Goal: Task Accomplishment & Management: Complete application form

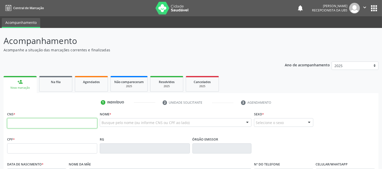
click at [47, 123] on input "text" at bounding box center [52, 123] width 90 height 10
click at [95, 121] on input "text" at bounding box center [52, 123] width 90 height 10
type input "704 1061 8102 1678"
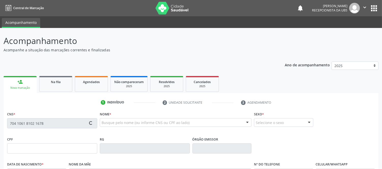
type input "052.196.885-29"
type input "[DATE]"
type input "Jardelina do [PERSON_NAME]"
type input "[PHONE_NUMBER]"
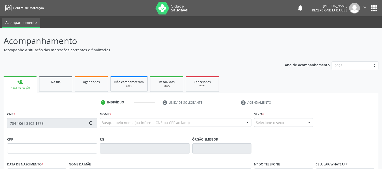
type input "119.255.255-54"
type input "S/N"
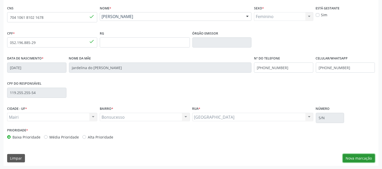
click at [363, 157] on button "Nova marcação" at bounding box center [358, 158] width 32 height 9
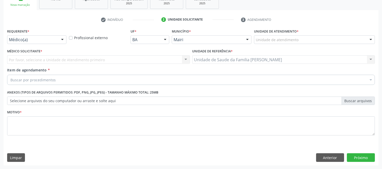
scroll to position [83, 0]
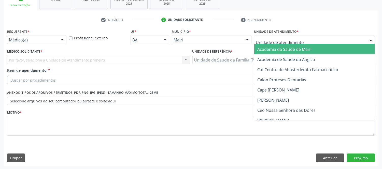
click at [367, 40] on div at bounding box center [371, 40] width 8 height 9
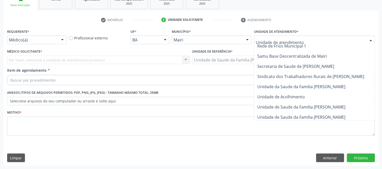
scroll to position [376, 0]
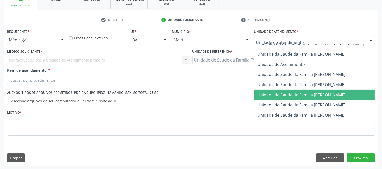
click at [315, 90] on span "Unidade de Saude da Familia [PERSON_NAME]" at bounding box center [319, 95] width 131 height 10
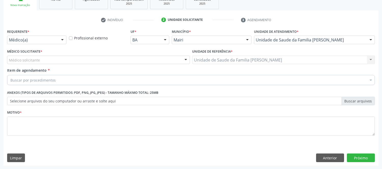
click at [185, 63] on div at bounding box center [186, 60] width 8 height 9
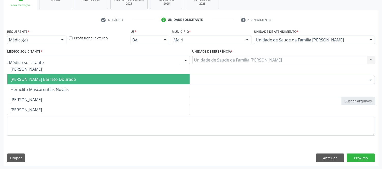
click at [43, 75] on span "[PERSON_NAME] Barreto Dourado" at bounding box center [98, 79] width 182 height 10
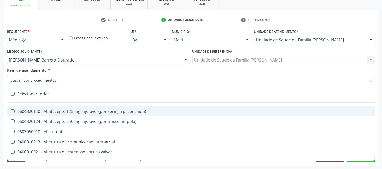
type input "#"
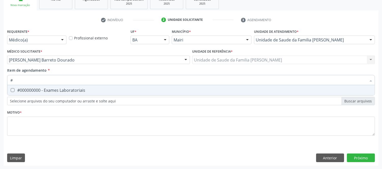
click at [39, 88] on div "#000000000 - Exames Laboratoriais" at bounding box center [190, 90] width 361 height 4
checkbox Laboratoriais "true"
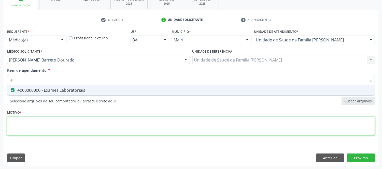
click at [24, 123] on div "Requerente * Médico(a) Médico(a) Enfermeiro(a) Paciente Nenhum resultado encont…" at bounding box center [190, 85] width 367 height 115
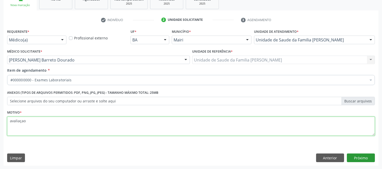
type textarea "avaliaçao"
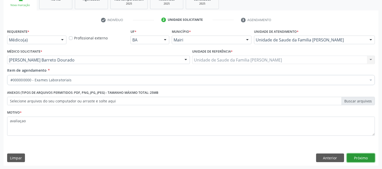
click at [362, 159] on button "Próximo" at bounding box center [361, 158] width 28 height 9
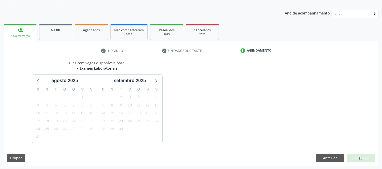
scroll to position [67, 0]
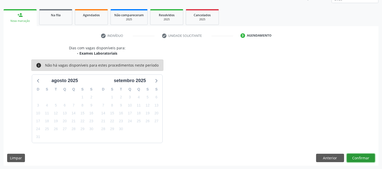
click at [359, 158] on button "Confirmar" at bounding box center [361, 158] width 28 height 9
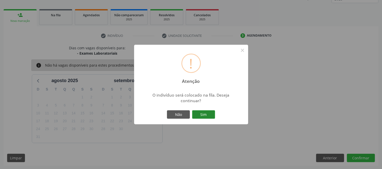
click at [205, 115] on button "Sim" at bounding box center [203, 114] width 23 height 9
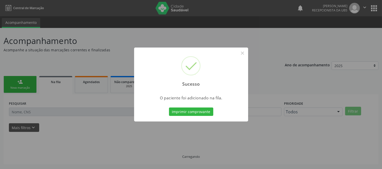
scroll to position [0, 0]
click at [184, 111] on button "Imprimir comprovante" at bounding box center [191, 112] width 44 height 9
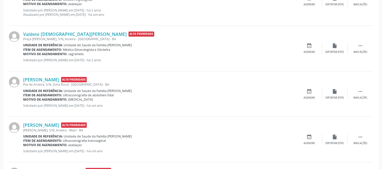
scroll to position [395, 0]
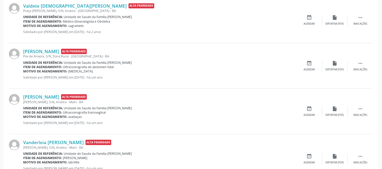
drag, startPoint x: 88, startPoint y: 122, endPoint x: 132, endPoint y: 124, distance: 44.1
click at [132, 124] on p "Solicitado por [PERSON_NAME] em [DATE] - há um ano" at bounding box center [159, 123] width 273 height 4
click at [145, 128] on div "[PERSON_NAME] Alta Prioridade [PERSON_NAME], S/N, [PERSON_NAME] - BA Unidade de…" at bounding box center [159, 111] width 273 height 35
click at [113, 128] on div "[PERSON_NAME] Alta Prioridade [PERSON_NAME], S/N, [PERSON_NAME] - BA Unidade de…" at bounding box center [159, 111] width 273 height 35
click at [108, 122] on p "Solicitado por [PERSON_NAME] em [DATE] - há um ano" at bounding box center [159, 123] width 273 height 4
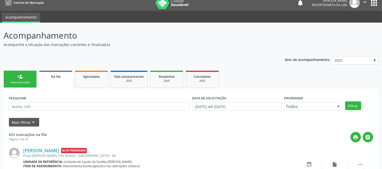
scroll to position [0, 0]
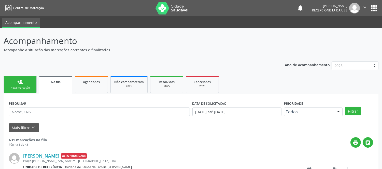
click at [24, 83] on link "person_add Nova marcação" at bounding box center [20, 84] width 33 height 17
click at [25, 87] on div "Nova marcação" at bounding box center [19, 88] width 25 height 4
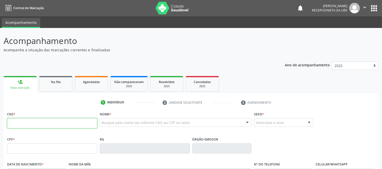
click at [28, 126] on input "text" at bounding box center [52, 123] width 90 height 10
type input "702 5033 1914 9039"
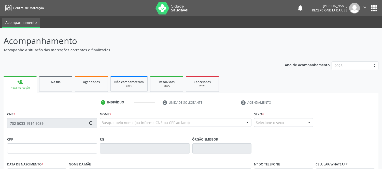
type input "730.172.645-72"
type input "[DATE]"
type input "[PERSON_NAME]"
type input "[PHONE_NUMBER]"
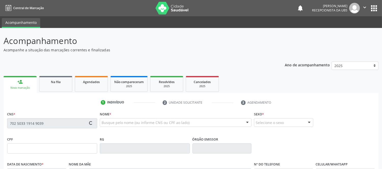
type input "339.133.405-30"
type input "S/N"
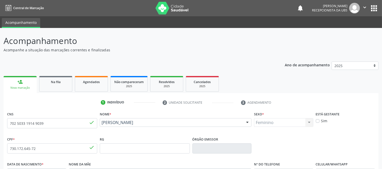
scroll to position [106, 0]
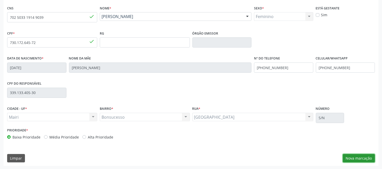
click at [370, 158] on button "Nova marcação" at bounding box center [358, 158] width 32 height 9
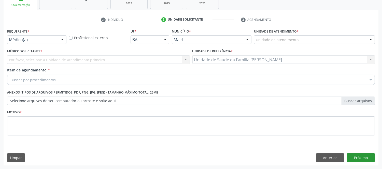
scroll to position [83, 0]
click at [363, 156] on button "Próximo" at bounding box center [361, 158] width 28 height 9
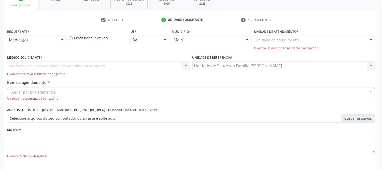
click at [370, 40] on div at bounding box center [371, 40] width 8 height 9
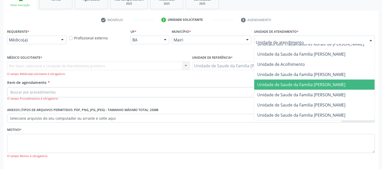
scroll to position [105, 0]
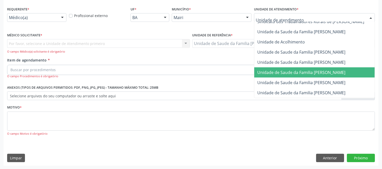
click at [332, 70] on span "Unidade de Saude da Familia [PERSON_NAME]" at bounding box center [301, 73] width 88 height 6
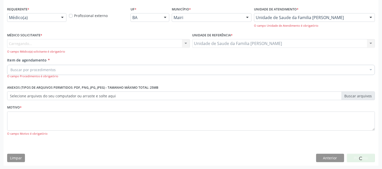
click at [79, 43] on div "Carregando... Nenhum resultado encontrado para: " " Não há nenhuma opção para s…" at bounding box center [98, 46] width 183 height 14
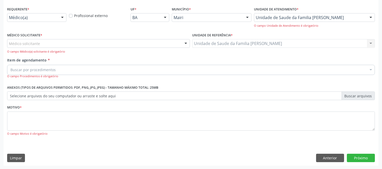
click at [40, 42] on div "Médico solicitante" at bounding box center [98, 43] width 183 height 9
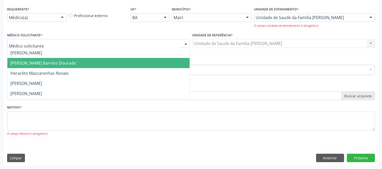
click at [24, 62] on span "[PERSON_NAME] Barreto Dourado" at bounding box center [43, 63] width 66 height 6
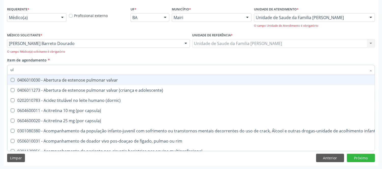
type input "ult"
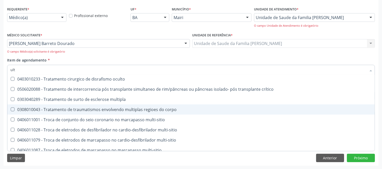
scroll to position [988, 0]
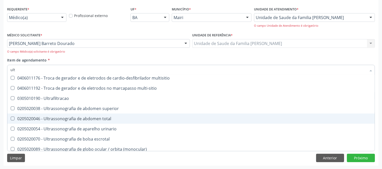
click at [99, 118] on div "0205020046 - Ultrassonografia de abdomen total" at bounding box center [190, 119] width 361 height 4
checkbox total "true"
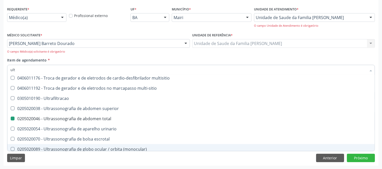
click at [111, 154] on div "Limpar Anterior Próximo" at bounding box center [190, 158] width 367 height 9
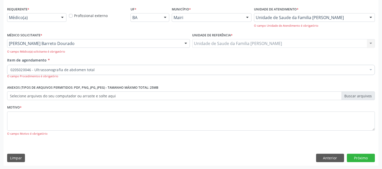
scroll to position [0, 0]
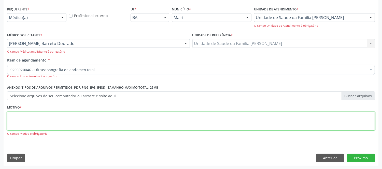
click at [90, 120] on textarea at bounding box center [190, 121] width 367 height 19
type textarea "cid10 r 10.4"
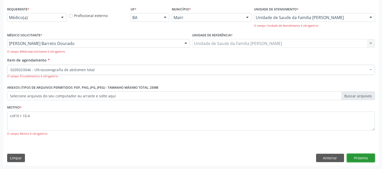
click at [360, 158] on button "Próximo" at bounding box center [361, 158] width 28 height 9
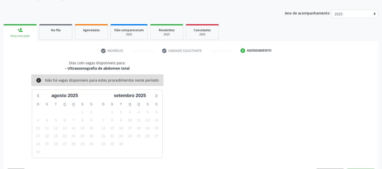
scroll to position [67, 0]
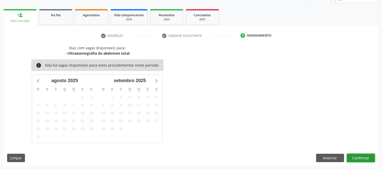
click at [369, 160] on button "Confirmar" at bounding box center [361, 158] width 28 height 9
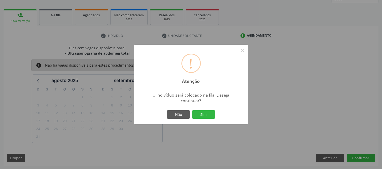
click at [215, 113] on div "Não Sim" at bounding box center [191, 114] width 50 height 11
click at [204, 111] on button "Sim" at bounding box center [203, 114] width 23 height 9
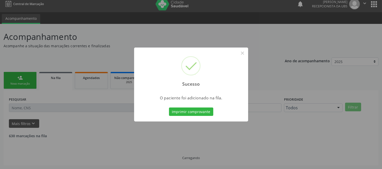
scroll to position [0, 0]
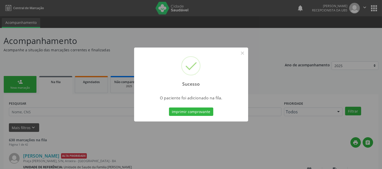
click at [205, 111] on button "Imprimir comprovante" at bounding box center [191, 112] width 44 height 9
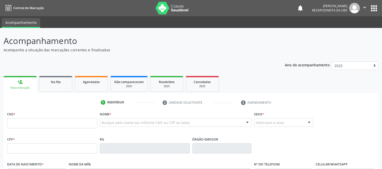
click at [34, 126] on input "text" at bounding box center [52, 123] width 90 height 10
type input "7"
type input "708 7001 3342 2295"
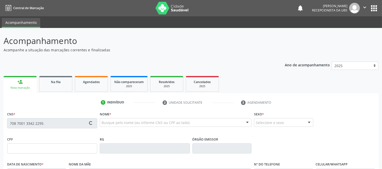
type input "133.243.975-61"
type input "21/08/2023"
type input "Sandra Oliveira Batista"
type input "(74) 99544-4446"
type input "378.599.818-07"
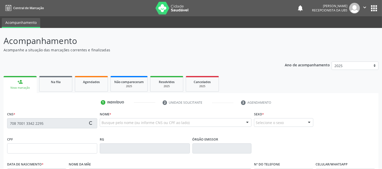
type input "S/N"
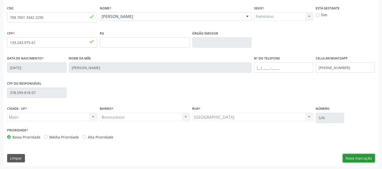
click at [365, 156] on button "Nova marcação" at bounding box center [358, 158] width 32 height 9
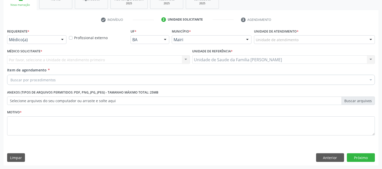
scroll to position [83, 0]
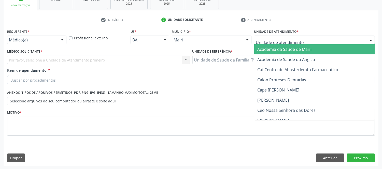
click at [373, 41] on div at bounding box center [371, 40] width 8 height 9
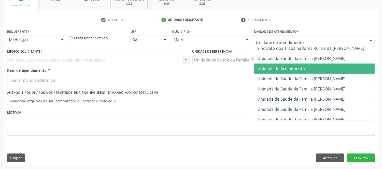
scroll to position [376, 0]
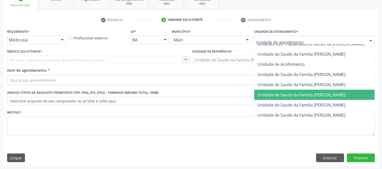
click at [326, 92] on span "Unidade de Saude da Familia [PERSON_NAME]" at bounding box center [301, 95] width 88 height 6
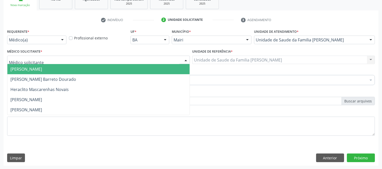
click at [118, 57] on div at bounding box center [98, 60] width 183 height 9
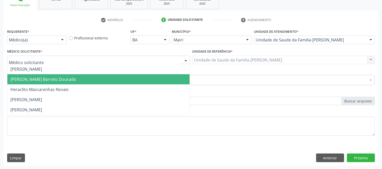
click at [47, 83] on span "[PERSON_NAME] Barreto Dourado" at bounding box center [98, 79] width 182 height 10
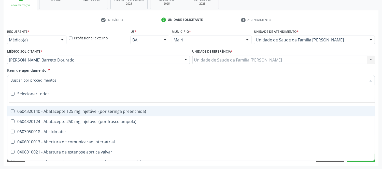
type input "#"
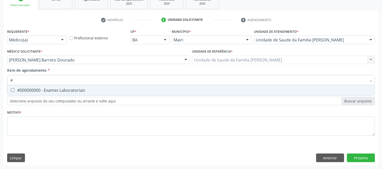
click at [64, 91] on div "#000000000 - Exames Laboratoriais" at bounding box center [190, 90] width 361 height 4
checkbox Laboratoriais "true"
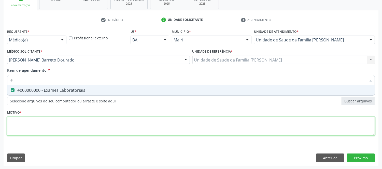
click at [114, 123] on div "Requerente * Médico(a) Médico(a) Enfermeiro(a) Paciente Nenhum resultado encont…" at bounding box center [190, 85] width 367 height 115
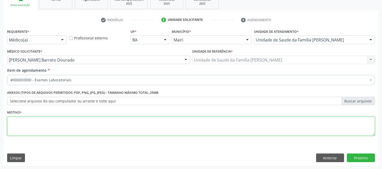
click at [56, 122] on textarea at bounding box center [190, 126] width 367 height 19
type textarea "avaliaçao"
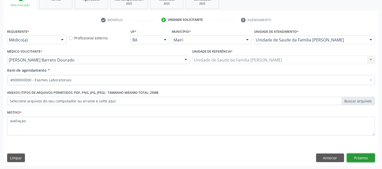
click at [368, 159] on button "Próximo" at bounding box center [361, 158] width 28 height 9
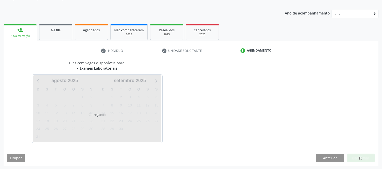
scroll to position [67, 0]
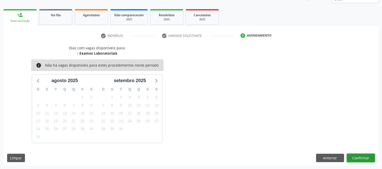
click at [359, 158] on button "Confirmar" at bounding box center [361, 158] width 28 height 9
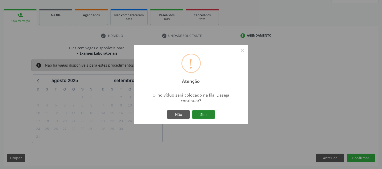
click at [210, 114] on button "Sim" at bounding box center [203, 114] width 23 height 9
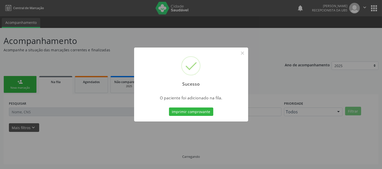
scroll to position [0, 0]
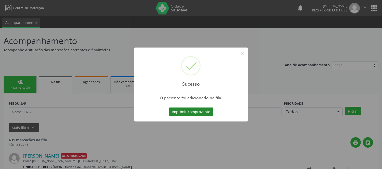
click at [204, 114] on button "Imprimir comprovante" at bounding box center [191, 112] width 44 height 9
